Goal: Check status: Check status

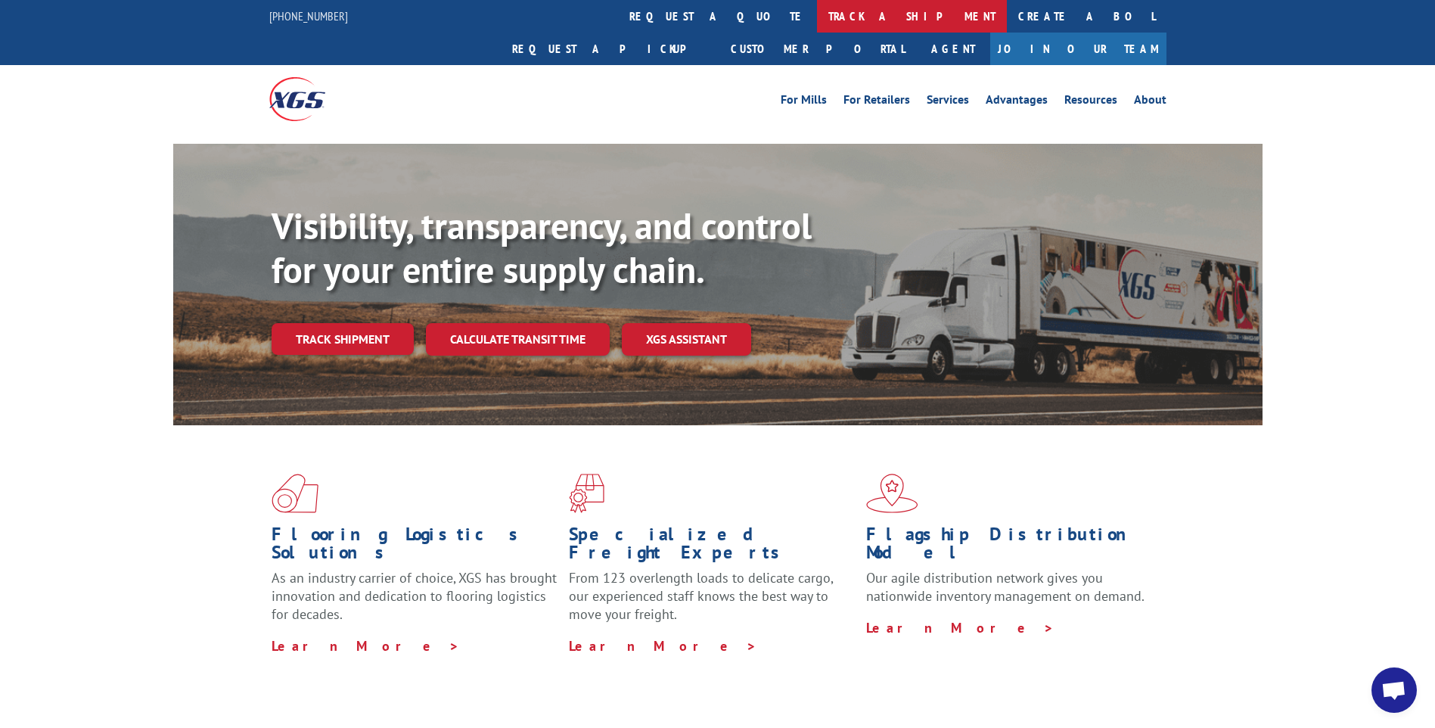
click at [817, 24] on link "track a shipment" at bounding box center [912, 16] width 190 height 33
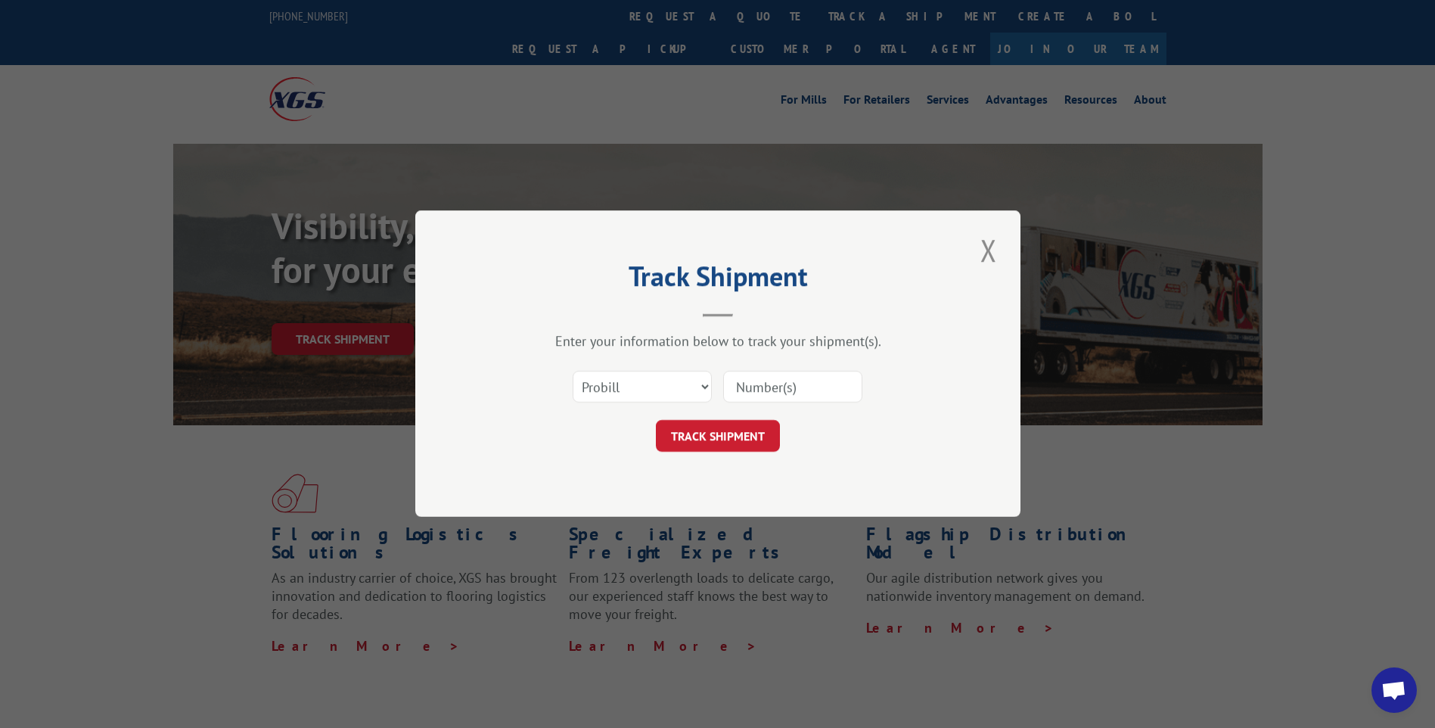
click at [789, 392] on input at bounding box center [792, 387] width 139 height 32
type input "17454538"
click button "TRACK SHIPMENT" at bounding box center [718, 437] width 124 height 32
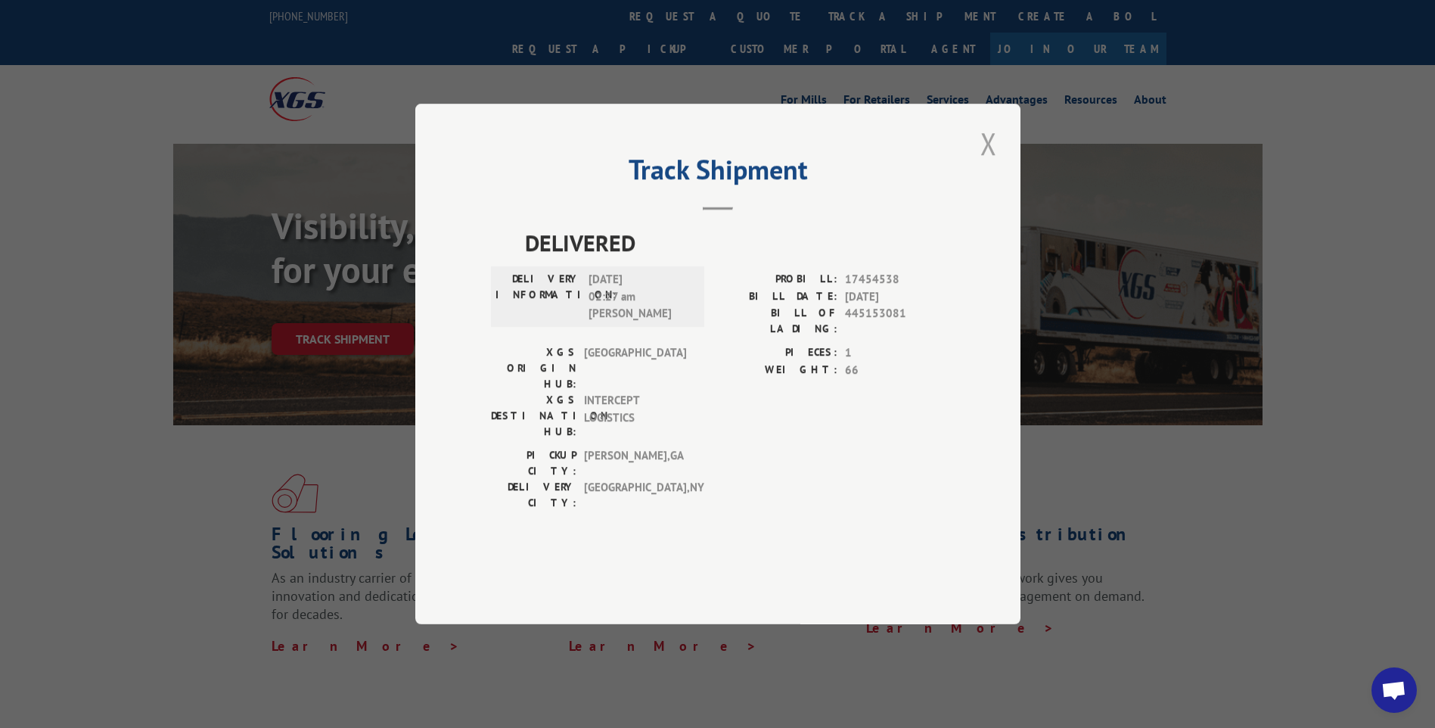
click at [983, 164] on button "Close modal" at bounding box center [989, 144] width 26 height 42
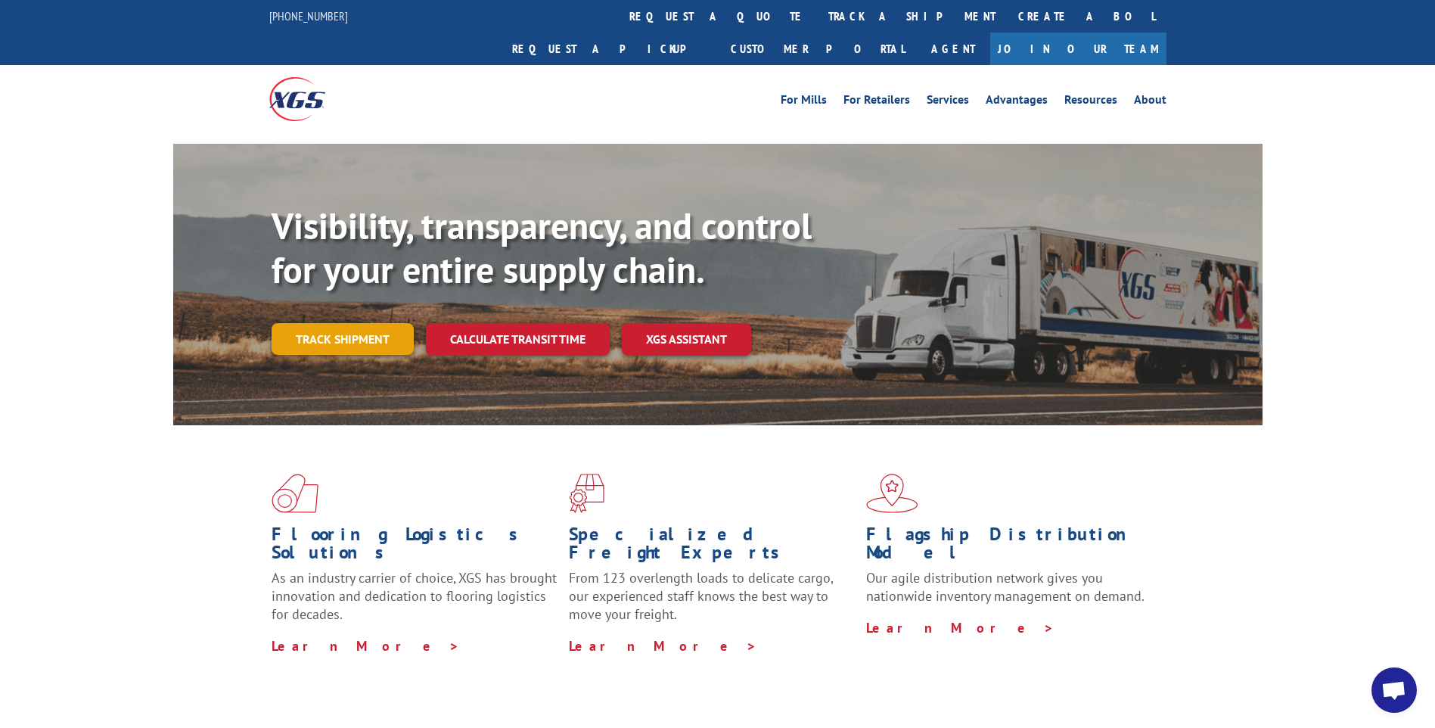
click at [365, 323] on link "Track shipment" at bounding box center [343, 339] width 142 height 32
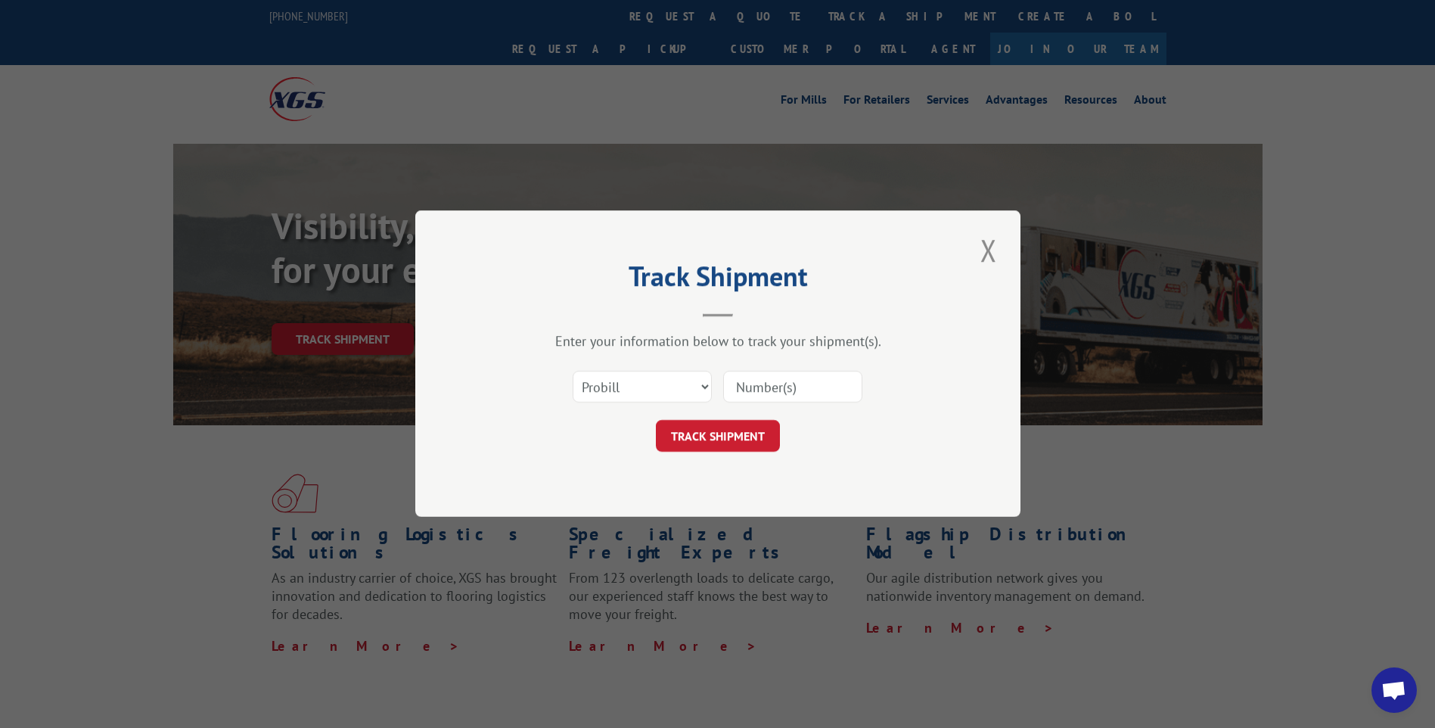
click at [788, 390] on input at bounding box center [792, 387] width 139 height 32
type input "17454538"
click button "TRACK SHIPMENT" at bounding box center [718, 437] width 124 height 32
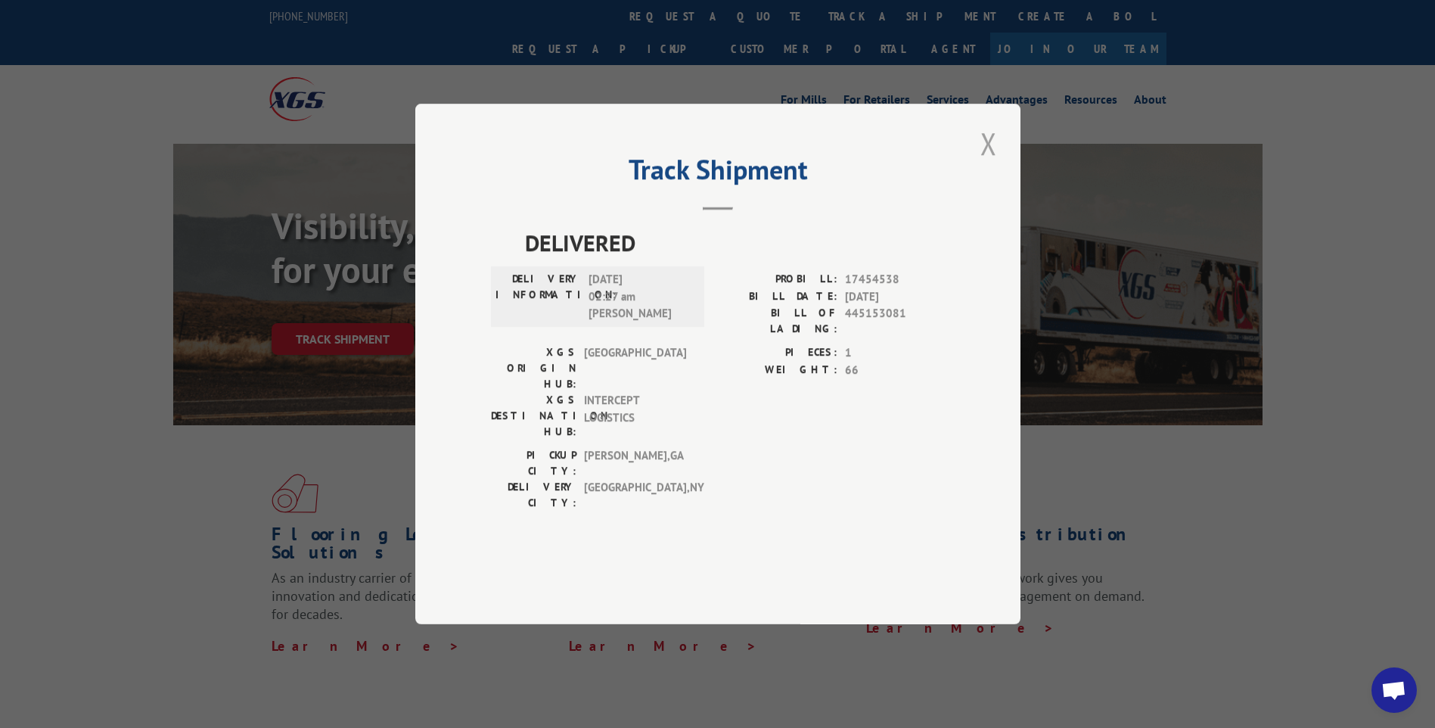
click at [994, 164] on button "Close modal" at bounding box center [989, 144] width 26 height 42
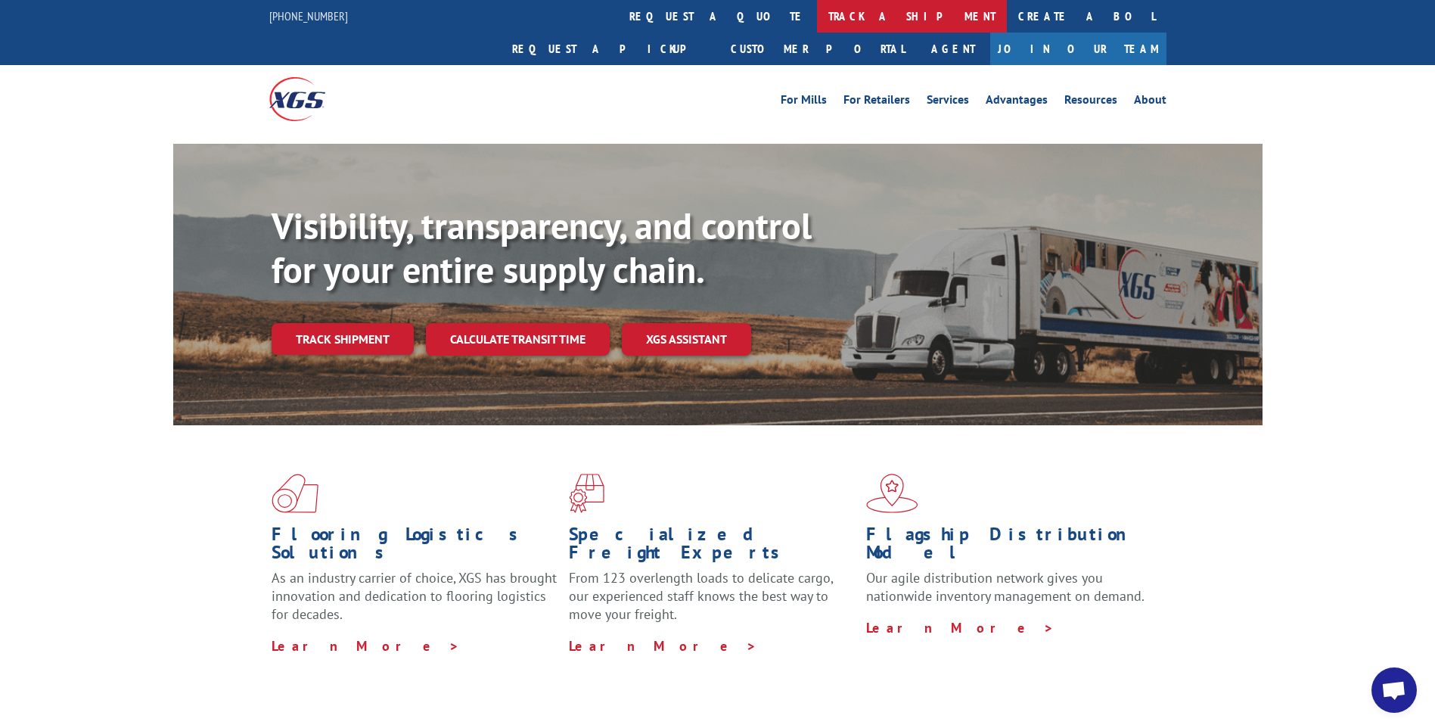
click at [817, 11] on link "track a shipment" at bounding box center [912, 16] width 190 height 33
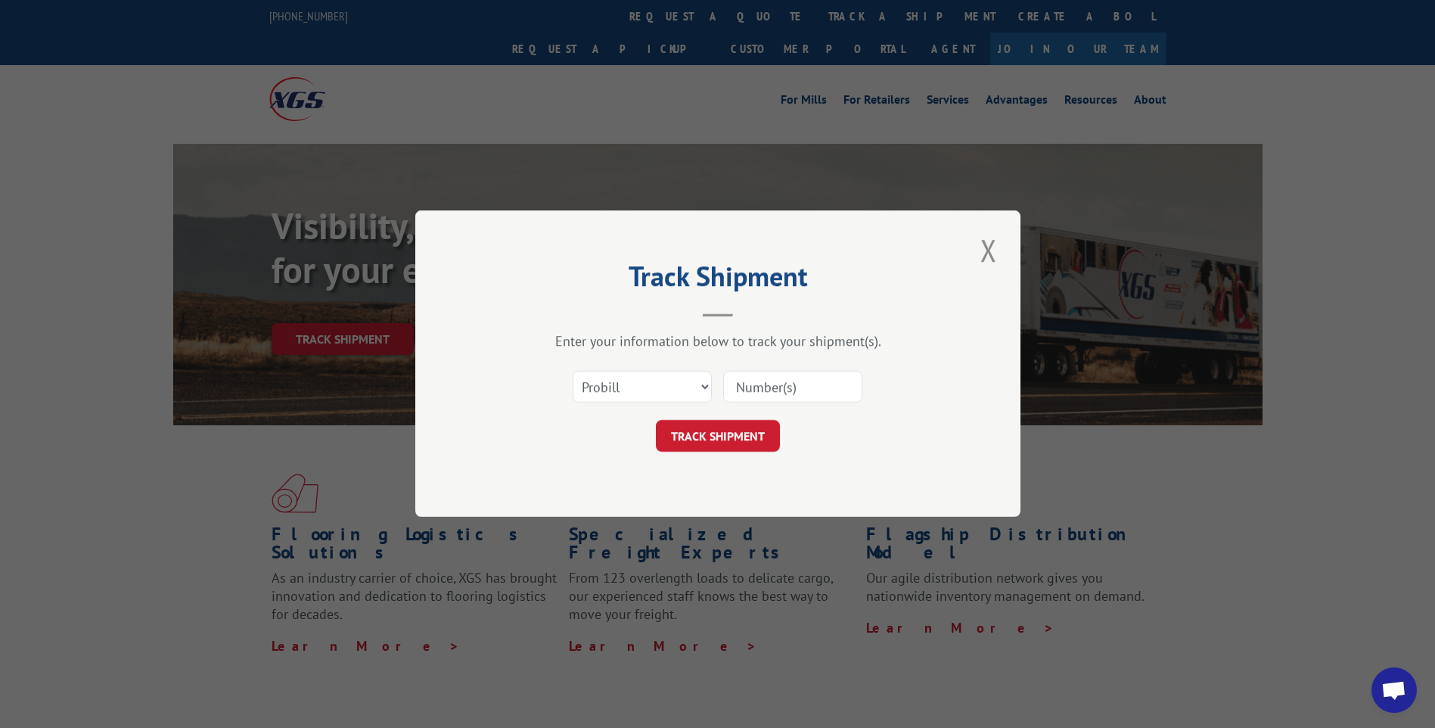
click at [757, 394] on input at bounding box center [792, 387] width 139 height 32
type input "3351109"
drag, startPoint x: 688, startPoint y: 375, endPoint x: 687, endPoint y: 386, distance: 10.7
click at [688, 375] on select "Select category... Probill BOL PO" at bounding box center [642, 387] width 139 height 32
select select "bol"
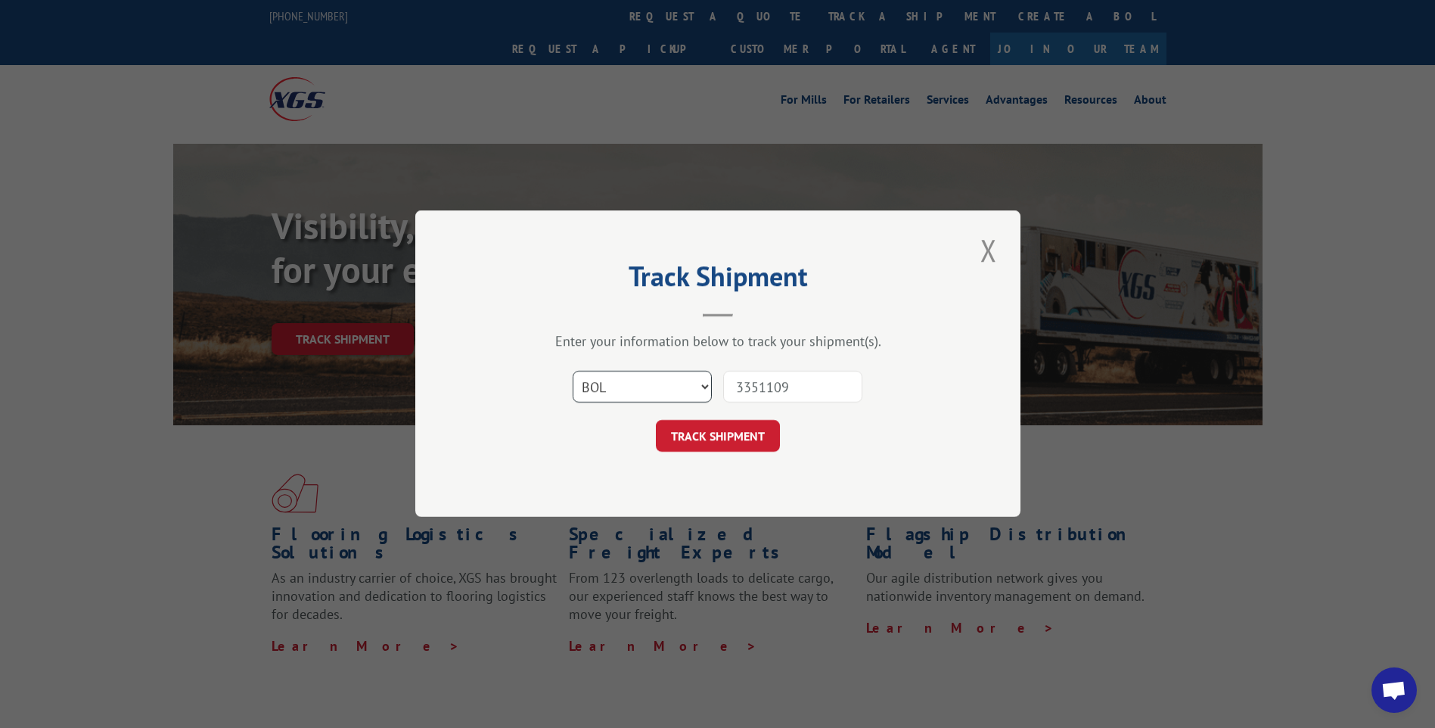
click at [573, 371] on select "Select category... Probill BOL PO" at bounding box center [642, 387] width 139 height 32
click at [692, 428] on button "TRACK SHIPMENT" at bounding box center [718, 437] width 124 height 32
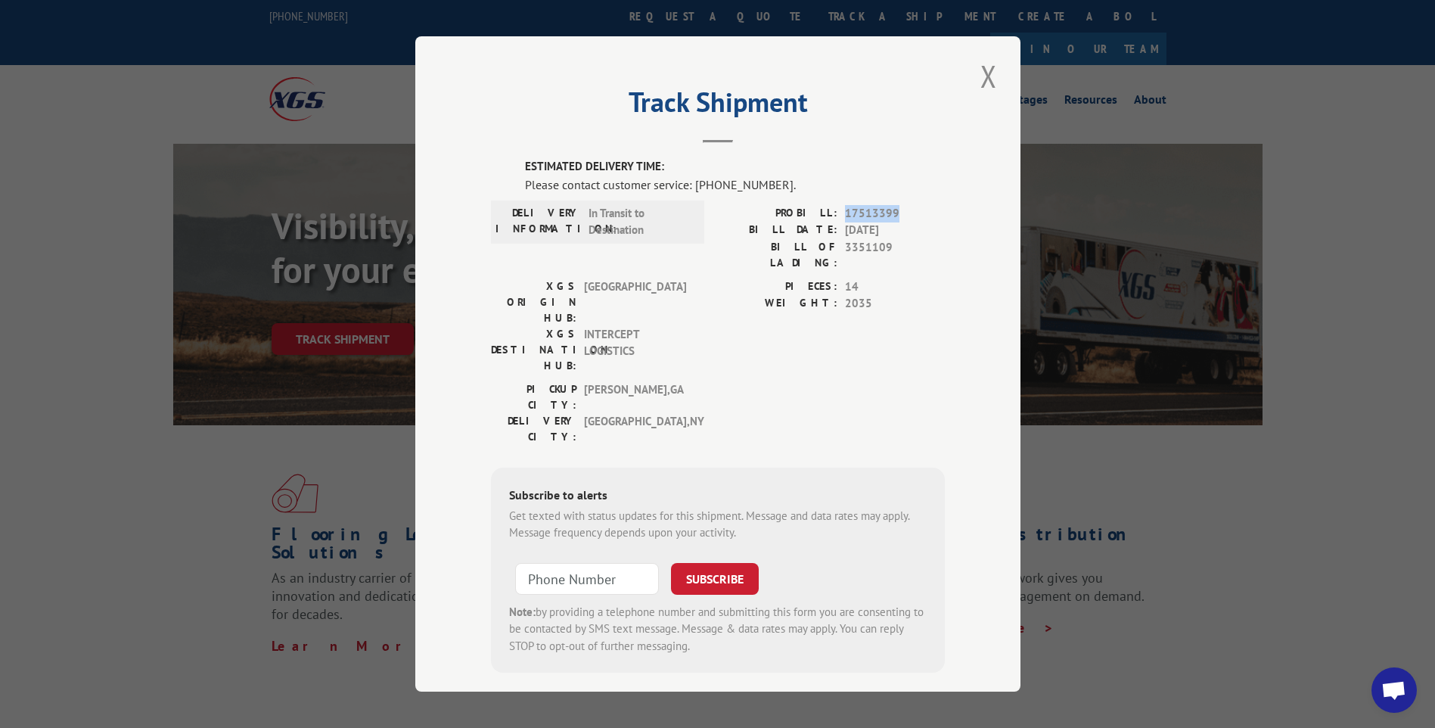
drag, startPoint x: 912, startPoint y: 212, endPoint x: 841, endPoint y: 210, distance: 70.4
click at [841, 210] on div "PROBILL: 17513399" at bounding box center [831, 213] width 227 height 17
drag, startPoint x: 841, startPoint y: 210, endPoint x: 854, endPoint y: 212, distance: 12.9
copy span "17513399"
click at [987, 82] on button "Close modal" at bounding box center [989, 76] width 26 height 42
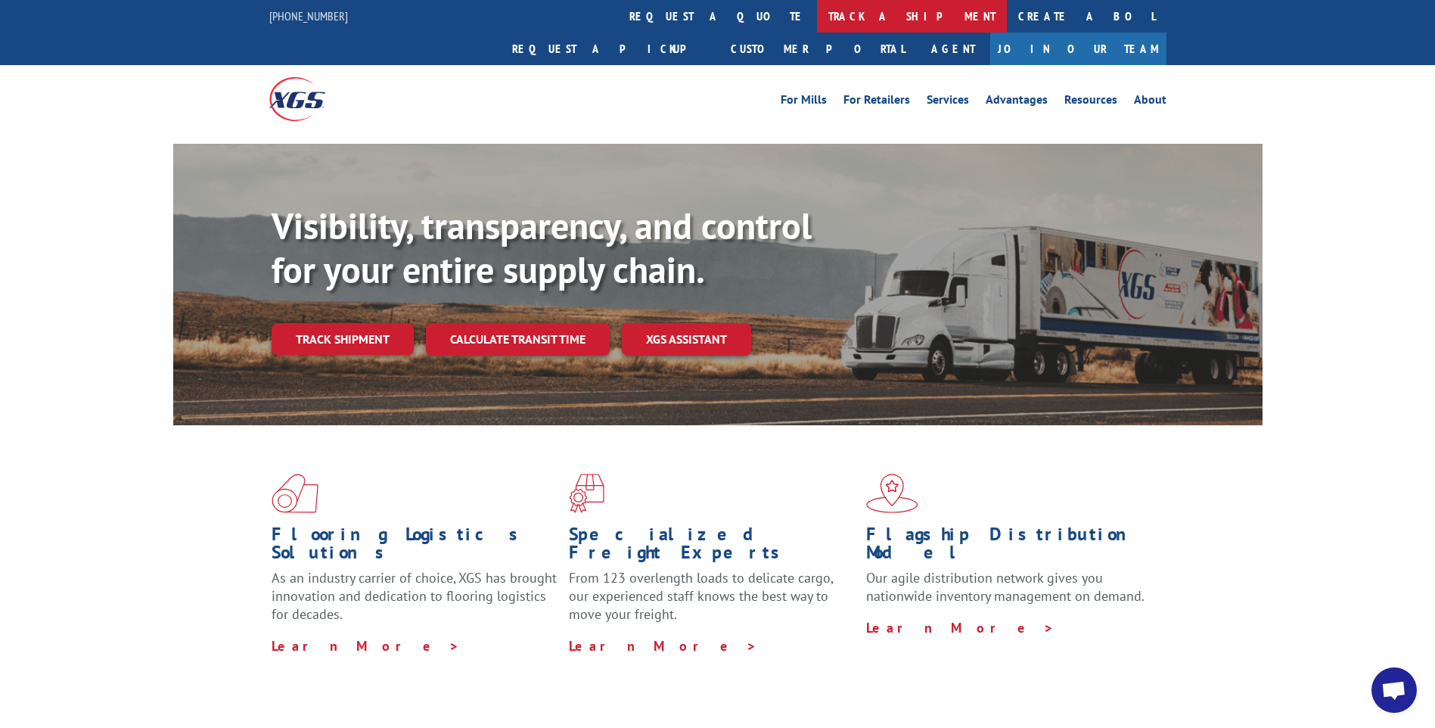
click at [817, 24] on link "track a shipment" at bounding box center [912, 16] width 190 height 33
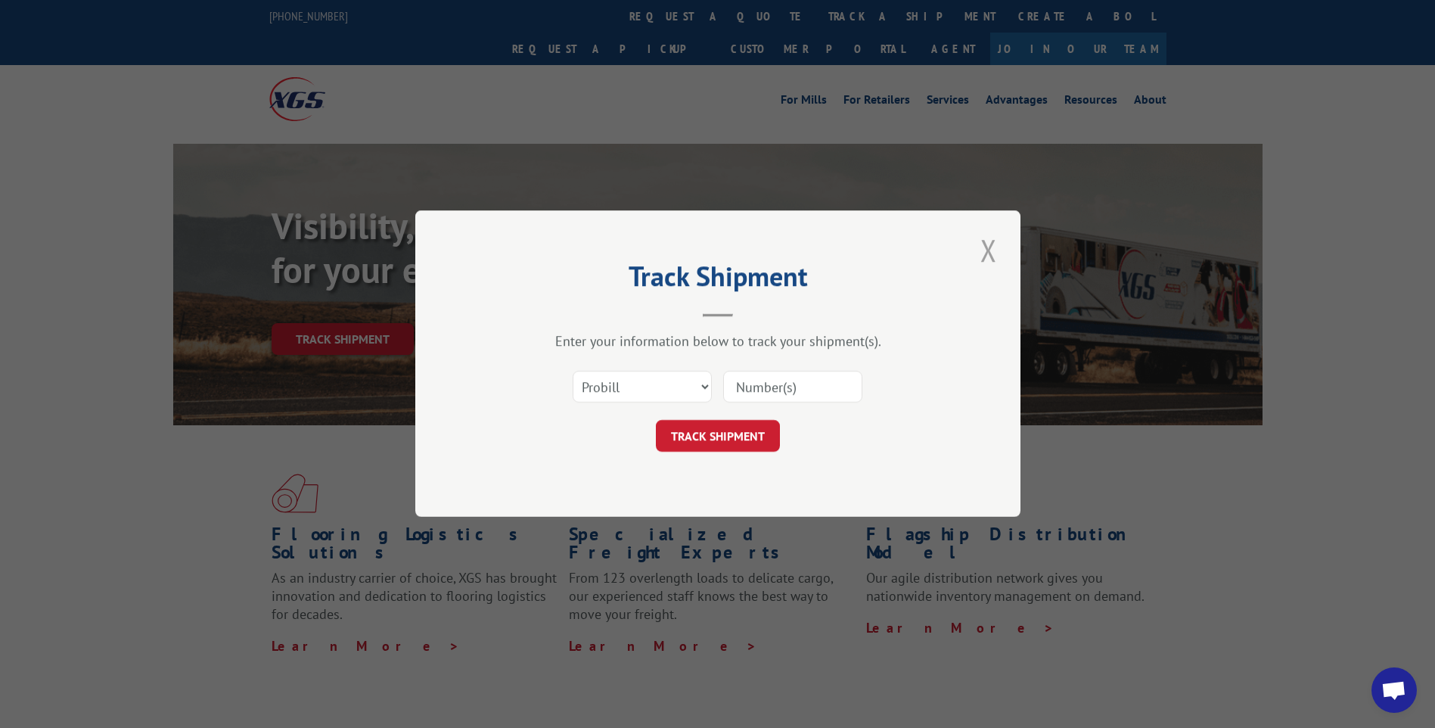
click at [998, 252] on button "Close modal" at bounding box center [989, 250] width 26 height 42
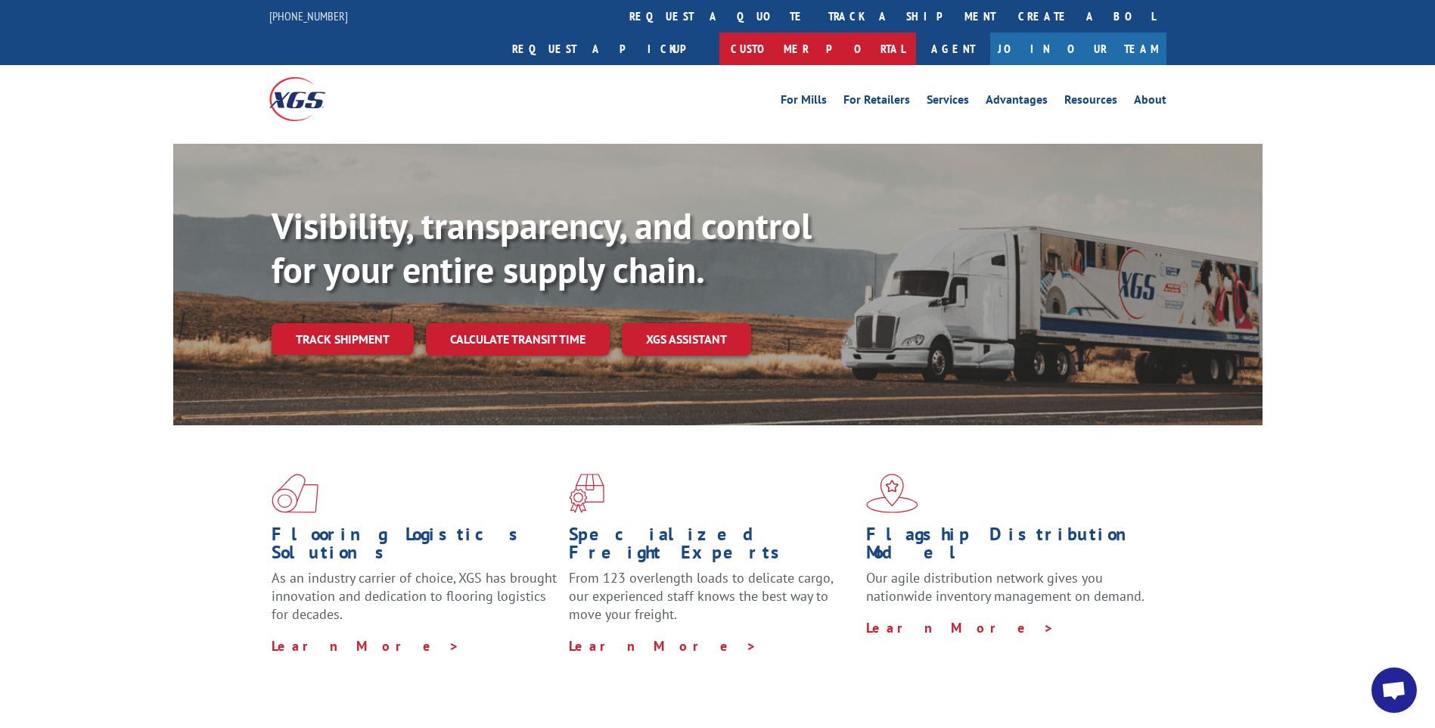
click at [916, 33] on link "Customer Portal" at bounding box center [817, 49] width 197 height 33
